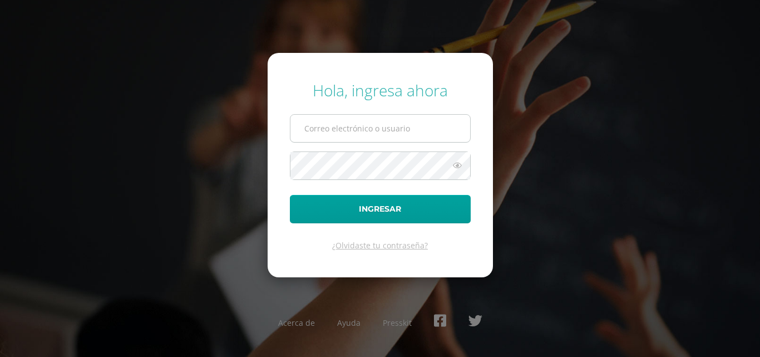
type input "COS0202560@osoriosandoval.edu.gt"
click at [312, 127] on input "COS0202560@osoriosandoval.edu.gt" at bounding box center [381, 128] width 180 height 27
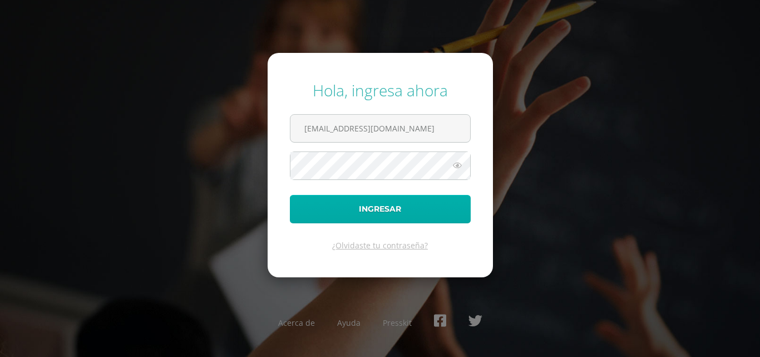
click at [332, 197] on form "Hola, ingresa ahora COS0202560@osoriosandoval.edu.gt Ingresar ¿Olvidaste tu con…" at bounding box center [380, 165] width 225 height 224
click at [332, 198] on button "Ingresar" at bounding box center [380, 209] width 181 height 28
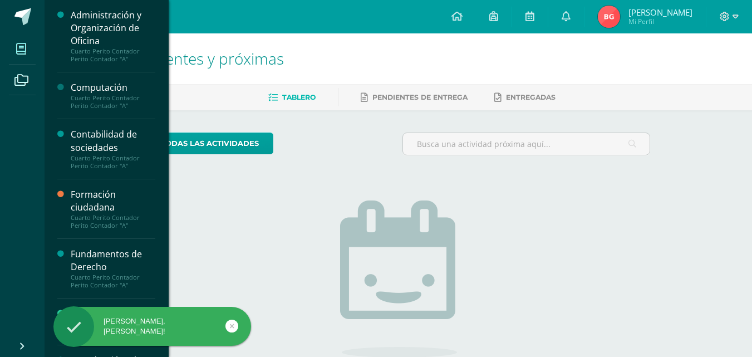
click at [27, 55] on span at bounding box center [21, 48] width 25 height 25
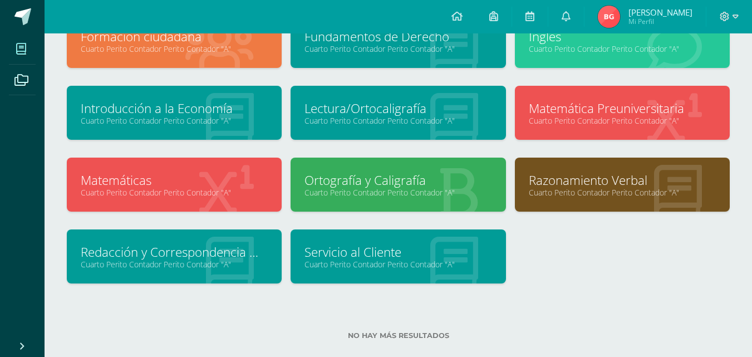
scroll to position [167, 0]
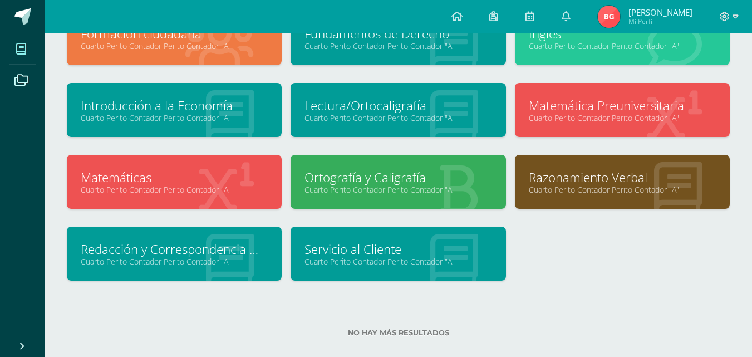
click at [291, 185] on div "Ortografía y Caligrafía Cuarto Perito Contador Perito Contador "A"" at bounding box center [398, 182] width 215 height 54
click at [239, 175] on link "Matemáticas" at bounding box center [174, 177] width 187 height 17
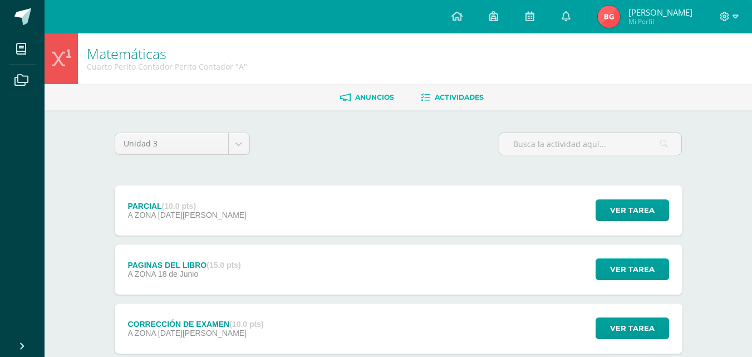
click at [382, 89] on link "Anuncios" at bounding box center [367, 98] width 54 height 18
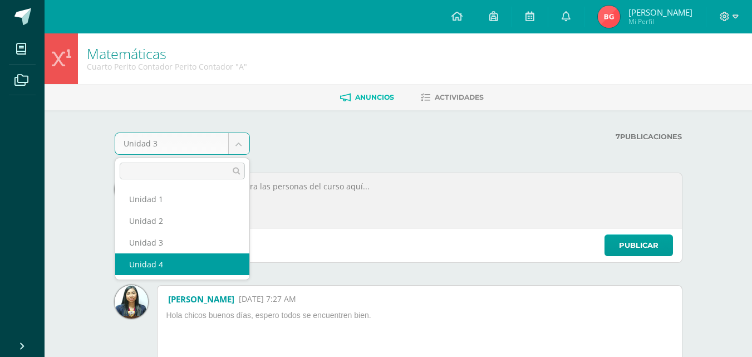
select select "Unidad 4"
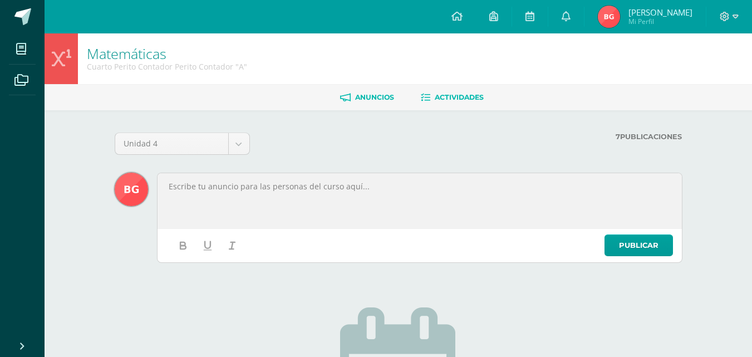
click at [453, 93] on span "Actividades" at bounding box center [459, 97] width 49 height 8
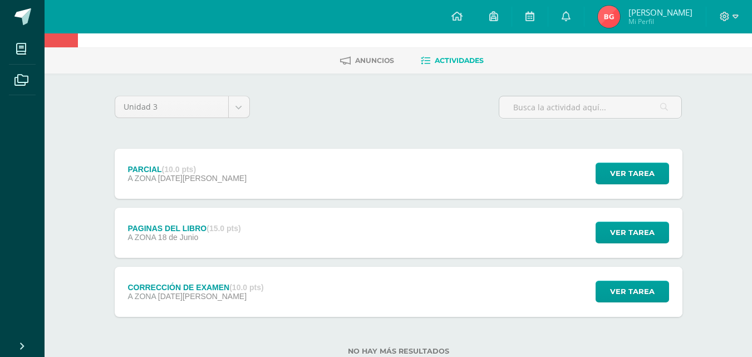
scroll to position [56, 0]
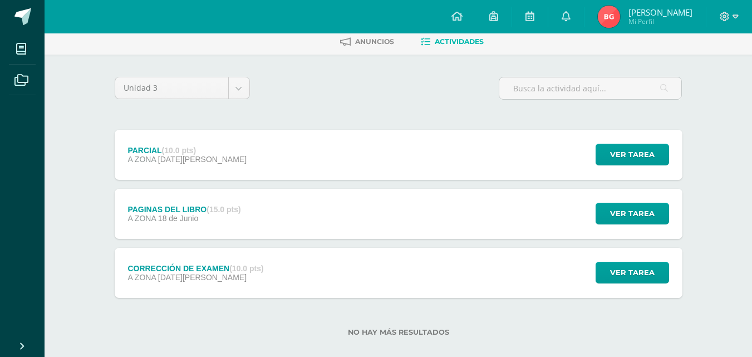
click at [221, 100] on div "Unidad 3 Unidad 1 Unidad 2 Unidad 3 Unidad 4" at bounding box center [182, 93] width 144 height 32
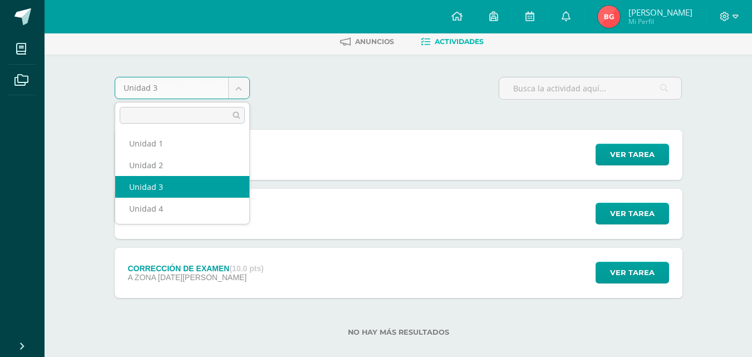
click at [230, 93] on body "Mis cursos Archivos Cerrar panel Administración y Organización de Oficina Cuart…" at bounding box center [376, 157] width 752 height 427
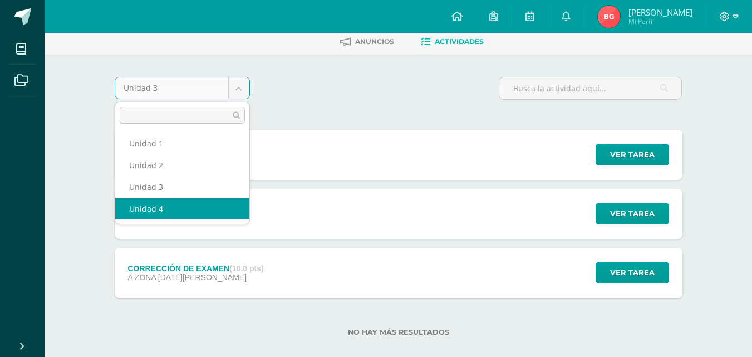
select select "Unidad 4"
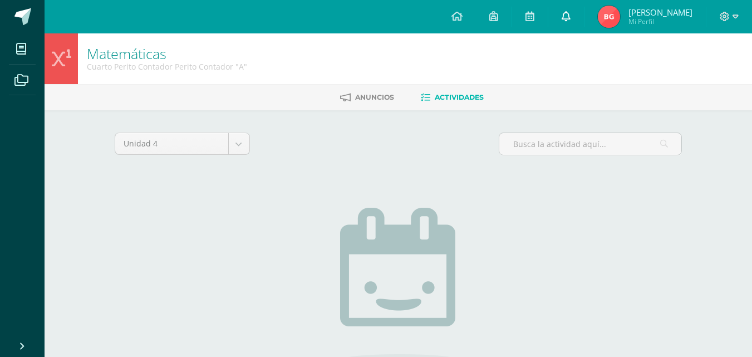
click at [563, 21] on span at bounding box center [566, 17] width 9 height 12
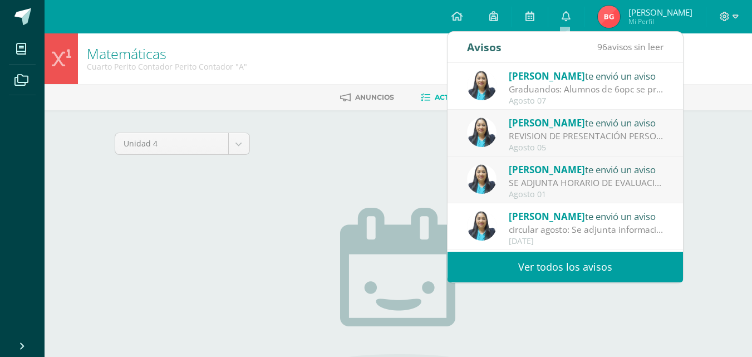
click at [599, 102] on div "Agosto 07" at bounding box center [586, 100] width 155 height 9
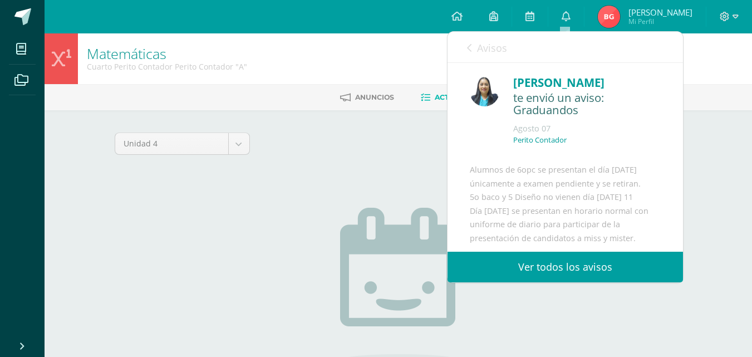
click at [466, 32] on div "Avisos 96 avisos sin leer Avisos" at bounding box center [565, 47] width 235 height 31
click at [478, 53] on span "Avisos" at bounding box center [492, 47] width 30 height 13
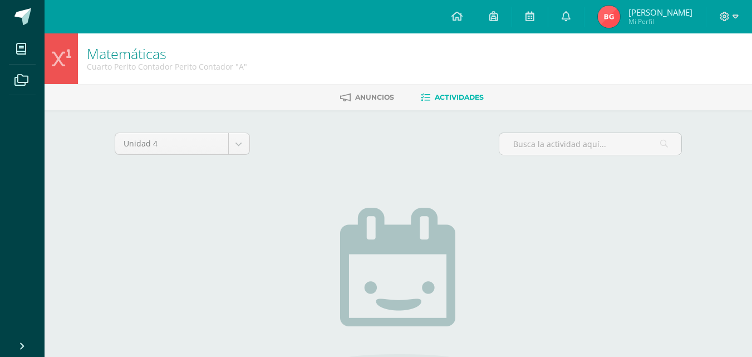
click at [256, 180] on div "Unidad 4 Unidad 1 Unidad 2 Unidad 3 Unidad 4 No tienes actividades Échale un vi…" at bounding box center [398, 294] width 577 height 324
